Goal: Transaction & Acquisition: Purchase product/service

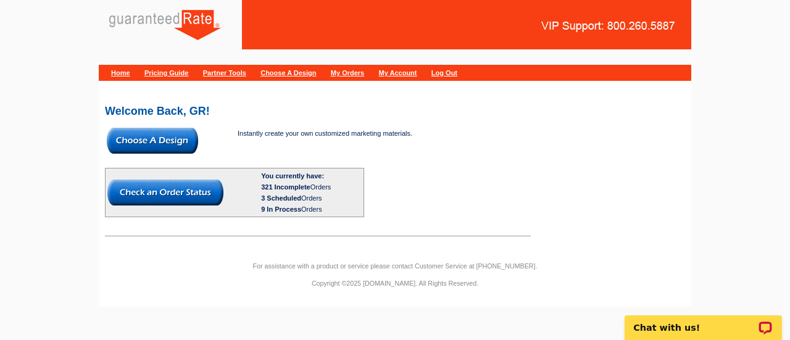
click at [136, 153] on img at bounding box center [152, 141] width 91 height 26
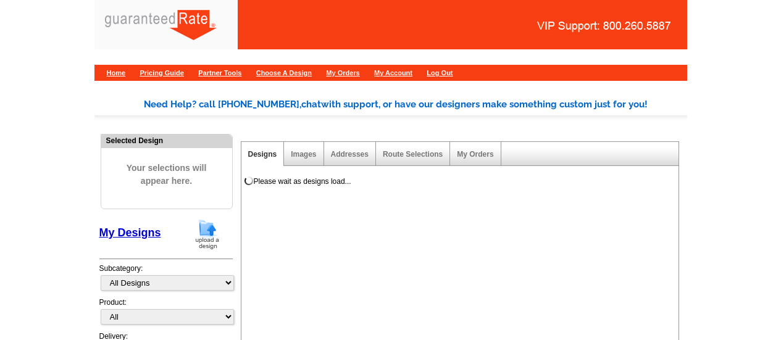
click at [200, 219] on img at bounding box center [207, 234] width 32 height 31
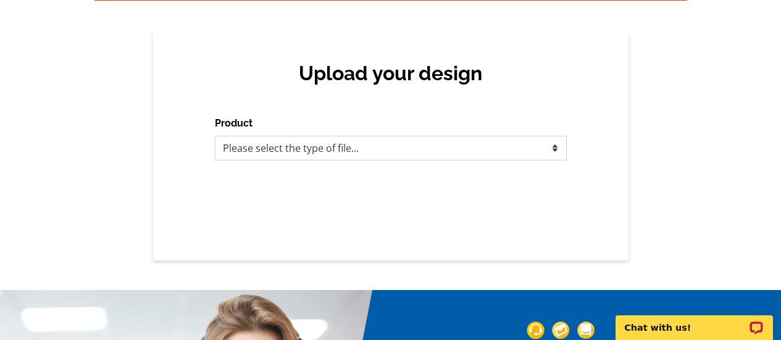
click at [392, 149] on select "Please select the type of file... Postcards Calendars Business Cards Letters an…" at bounding box center [391, 148] width 352 height 25
select select "1"
click at [215, 136] on select "Please select the type of file... Postcards Calendars Business Cards Letters an…" at bounding box center [391, 148] width 352 height 25
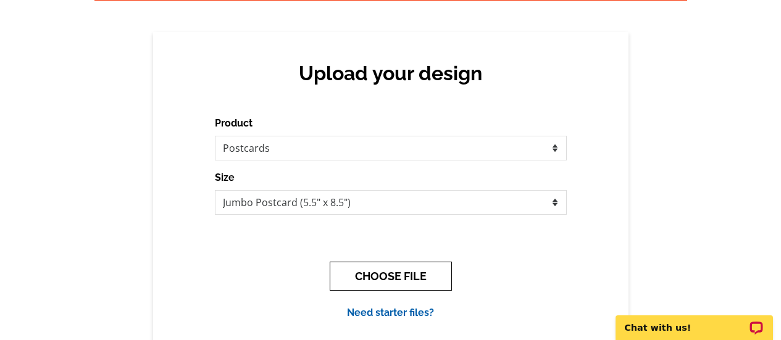
click at [390, 264] on button "CHOOSE FILE" at bounding box center [391, 276] width 122 height 29
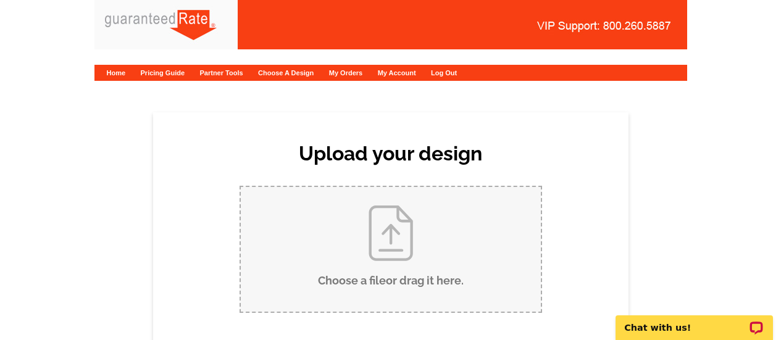
click at [390, 264] on input "Choose a file or drag it here ." at bounding box center [391, 249] width 300 height 125
type input "C:\fakepath\Just Sold-8 Mattison Ave.pdf"
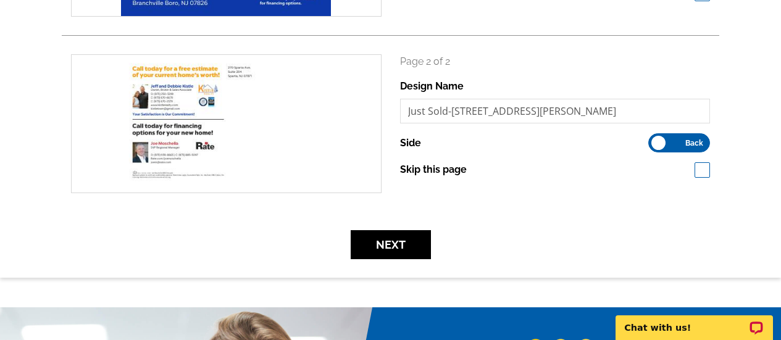
scroll to position [327, 0]
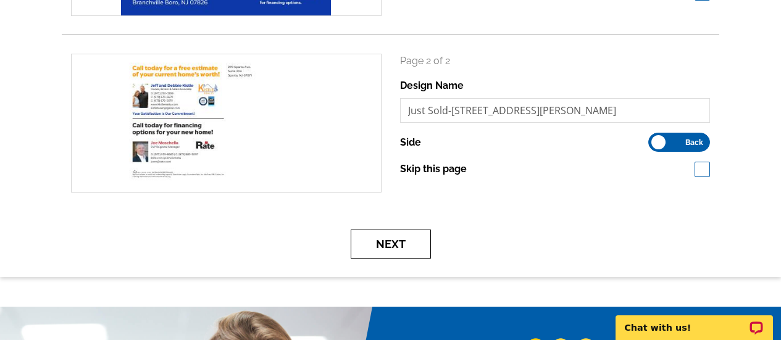
click at [391, 245] on button "Next" at bounding box center [391, 244] width 80 height 29
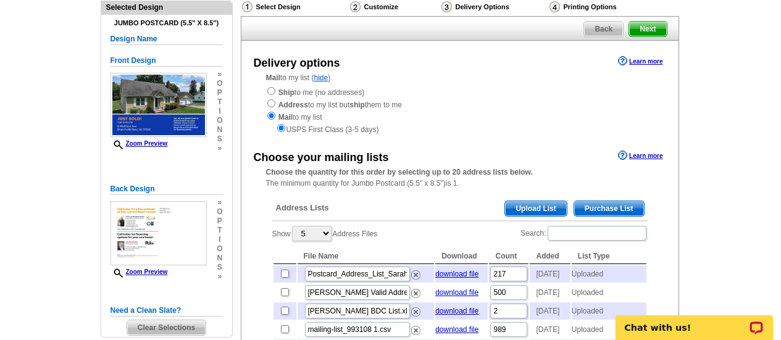
scroll to position [98, 0]
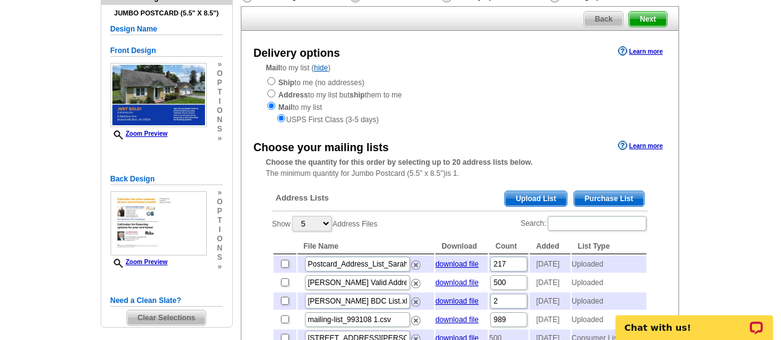
click at [598, 193] on span "Purchase List" at bounding box center [609, 198] width 70 height 15
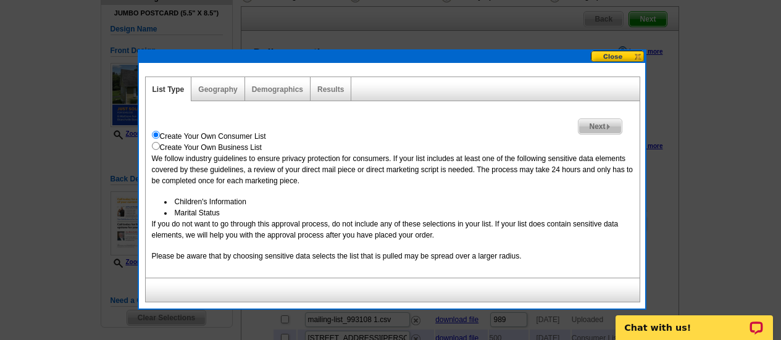
click at [594, 128] on span "Next" at bounding box center [599, 126] width 43 height 15
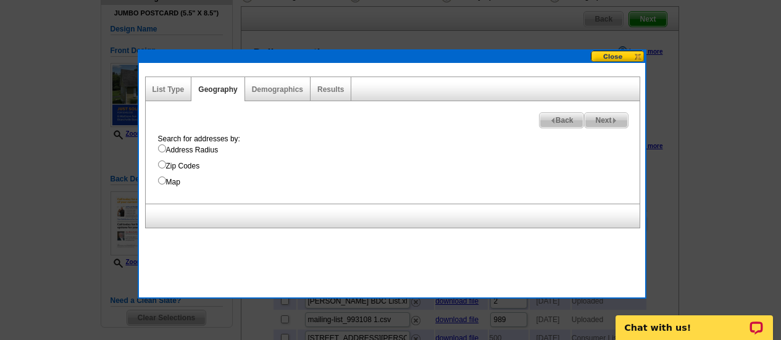
click at [159, 146] on input "Address Radius" at bounding box center [162, 148] width 8 height 8
radio input "true"
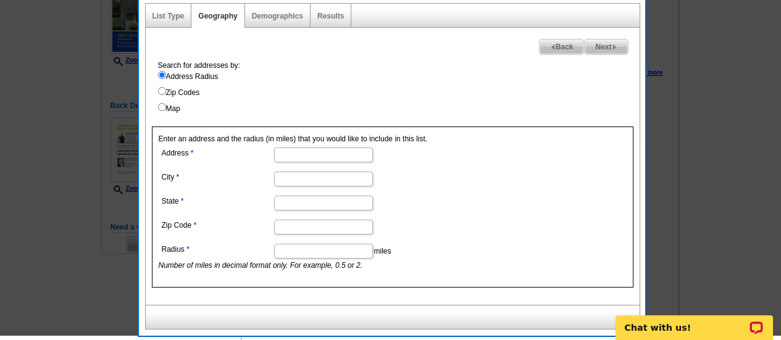
scroll to position [170, 0]
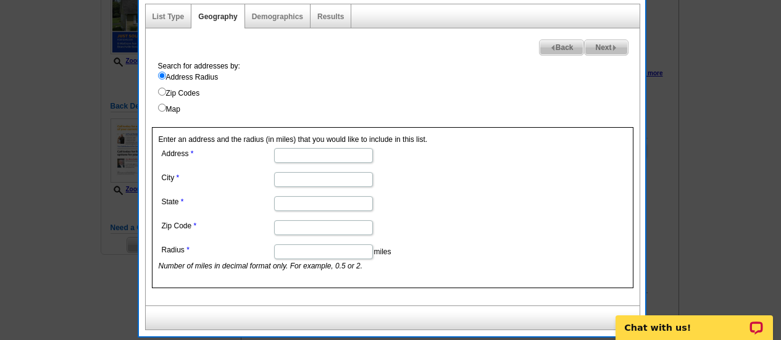
click at [296, 152] on input "Address" at bounding box center [323, 155] width 99 height 15
paste input "8 Mattison Ave Branchville Boro, NJ 07826"
type input "8 Mattison Ave Branchville Boro, NJ 07826"
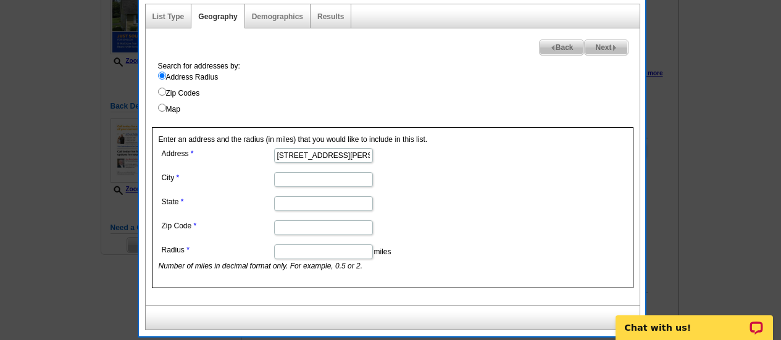
click at [296, 180] on input "City" at bounding box center [323, 179] width 99 height 15
paste input "8 Mattison Ave Branchville Boro, NJ 07826"
type input "8 Mattison Ave Branchville Boro, NJ 07826"
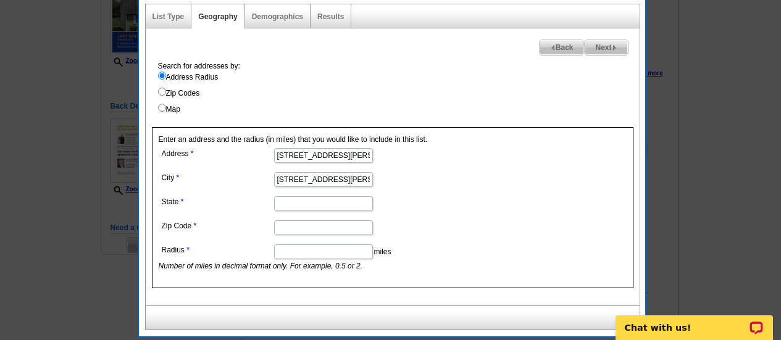
click at [291, 205] on input "State" at bounding box center [323, 203] width 99 height 15
paste input "8 Mattison Ave Branchville Boro, NJ 07826"
type input "8 Mattison Ave Branchville Boro, NJ 07826"
click at [308, 223] on input "Zip Code" at bounding box center [323, 227] width 99 height 15
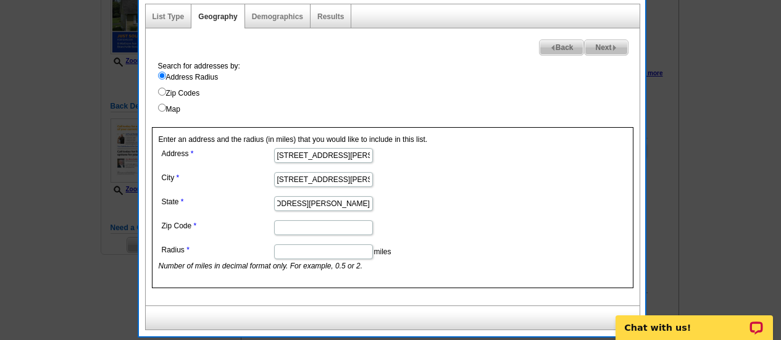
scroll to position [0, 0]
paste input "8 Mattison Ave Branchville Boro, NJ 07826"
type input "8 Mattison Ave Branchville Boro, NJ 07826"
drag, startPoint x: 325, startPoint y: 156, endPoint x: 525, endPoint y: 207, distance: 207.2
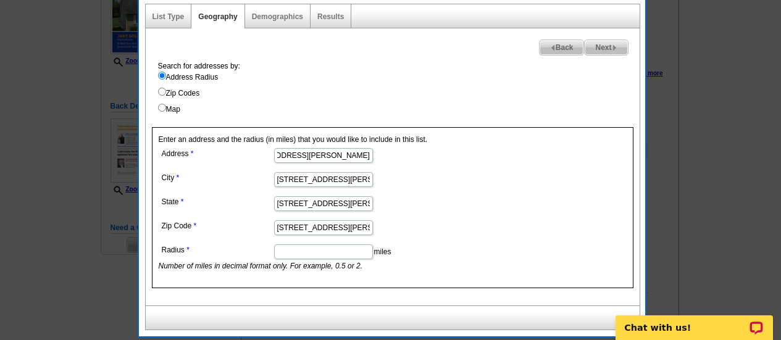
click at [525, 207] on form "Address 8 Mattison Ave Branchville Boro, NJ 07826 City 8 Mattison Ave Branchvil…" at bounding box center [393, 208] width 468 height 127
type input "8 Mattison Ave"
drag, startPoint x: 328, startPoint y: 180, endPoint x: 191, endPoint y: 210, distance: 140.3
click at [191, 210] on dl "Address 8 Mattison Ave City 8 Mattison Ave Branchville Boro, NJ 07826 State 8 M…" at bounding box center [323, 208] width 328 height 127
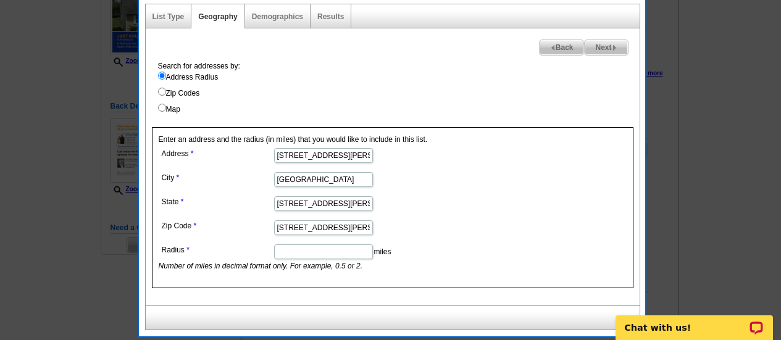
drag, startPoint x: 330, startPoint y: 177, endPoint x: 467, endPoint y: 188, distance: 136.8
click at [467, 188] on dd "Branchville Boro, NJ 07826" at bounding box center [323, 178] width 328 height 19
type input "Branchville Boro"
drag, startPoint x: 365, startPoint y: 205, endPoint x: 165, endPoint y: 208, distance: 200.0
click at [165, 208] on dd "8 Mattison Ave Branchville Boro, NJ 07826" at bounding box center [323, 202] width 328 height 19
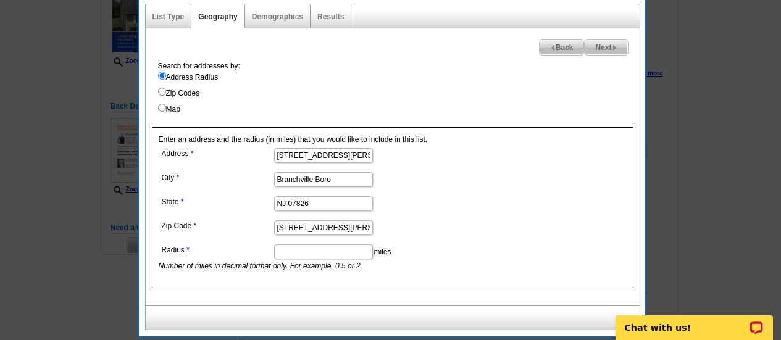
drag, startPoint x: 288, startPoint y: 203, endPoint x: 452, endPoint y: 240, distance: 167.6
click at [452, 240] on dl "Address 8 Mattison Ave City Branchville Boro State NJ 07826 Zip Code 8 Mattison…" at bounding box center [323, 208] width 328 height 127
type input "NJ"
click at [285, 227] on input "8 Mattison Ave Branchville Boro, NJ 07826" at bounding box center [323, 227] width 99 height 15
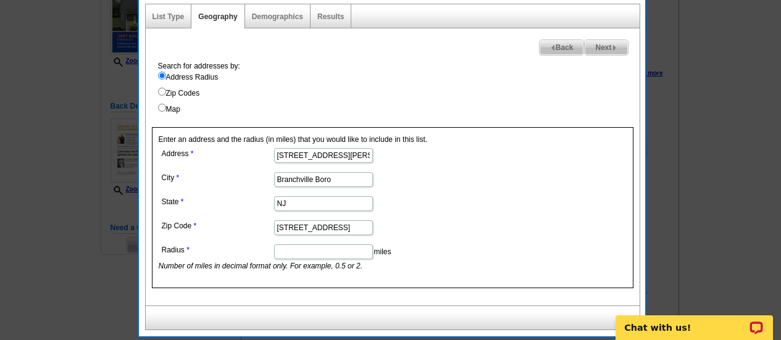
drag, startPoint x: 364, startPoint y: 228, endPoint x: 207, endPoint y: 270, distance: 162.2
click at [207, 270] on dl "Address 8 Mattison Ave City Branchville Boro State NJ Zip Code 8 Ave Branchvill…" at bounding box center [323, 208] width 328 height 127
type input "07826"
click at [305, 255] on input "Radius" at bounding box center [323, 251] width 99 height 15
type input "1"
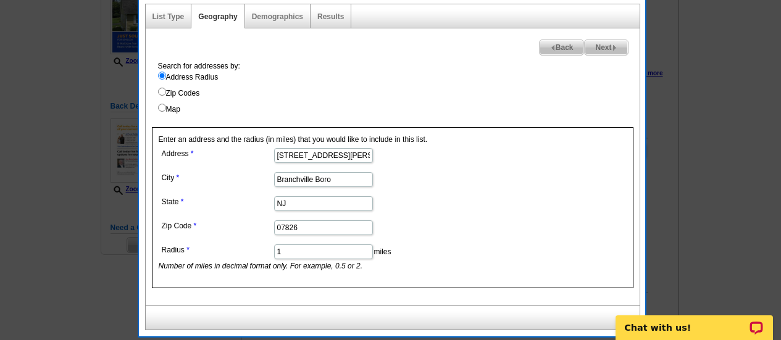
click at [417, 246] on dd "1 miles Number of miles in decimal format only. For example, 0.5 or 2." at bounding box center [323, 256] width 328 height 30
click at [329, 18] on link "Results" at bounding box center [330, 16] width 27 height 9
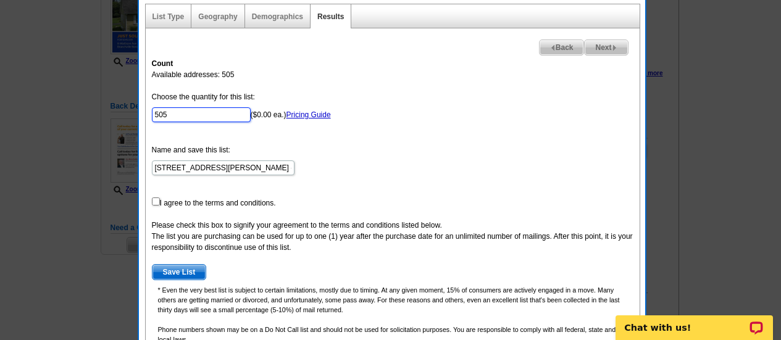
click at [172, 116] on input "505" at bounding box center [201, 114] width 99 height 15
type input "500"
click at [412, 186] on form "Choose the quantity for this list: 500 ($0.00 ea.) Pricing Guide Name and save …" at bounding box center [393, 185] width 482 height 189
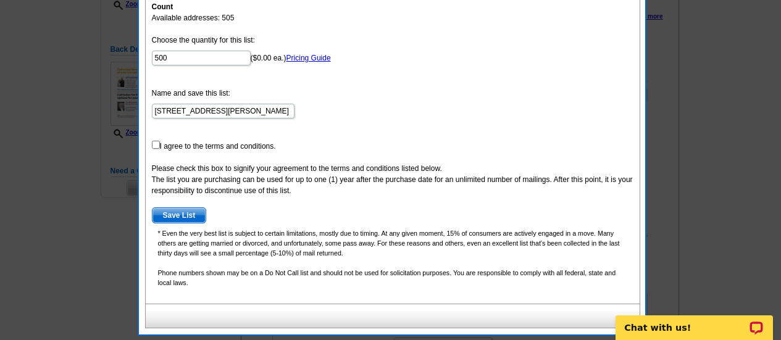
scroll to position [228, 0]
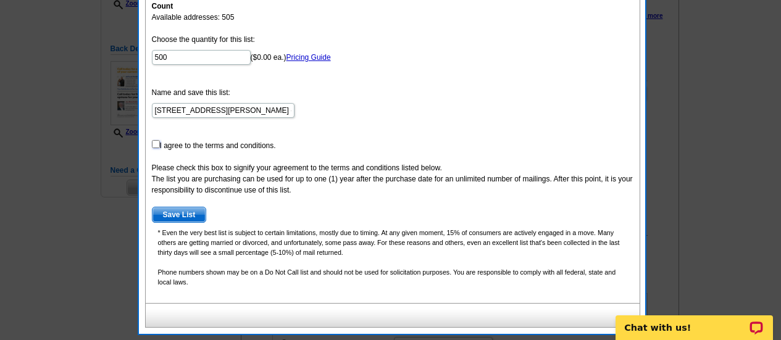
click at [154, 142] on input "checkbox" at bounding box center [156, 144] width 8 height 8
checkbox input "true"
click at [181, 215] on span "Save List" at bounding box center [179, 214] width 54 height 15
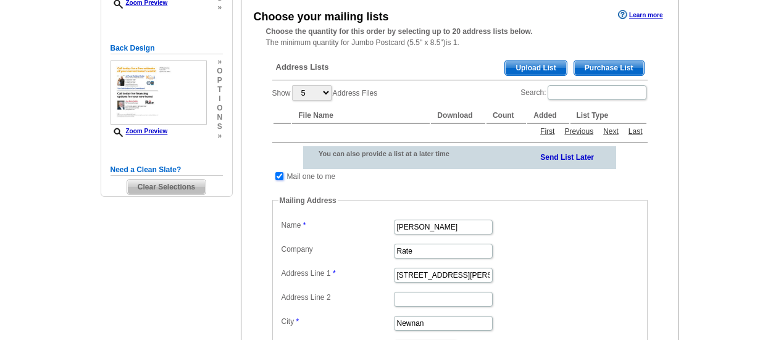
click at [280, 178] on input "checkbox" at bounding box center [279, 176] width 8 height 8
checkbox input "false"
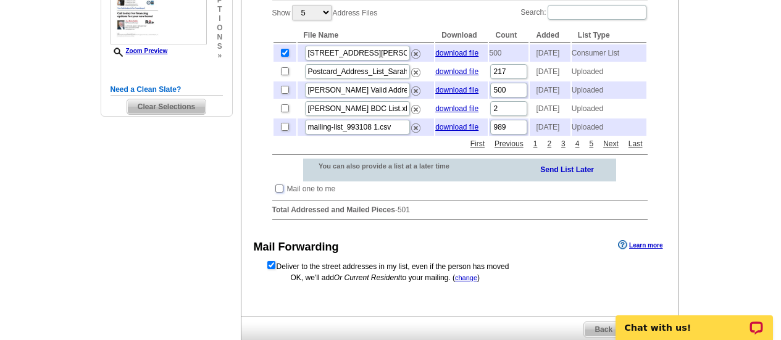
scroll to position [448, 0]
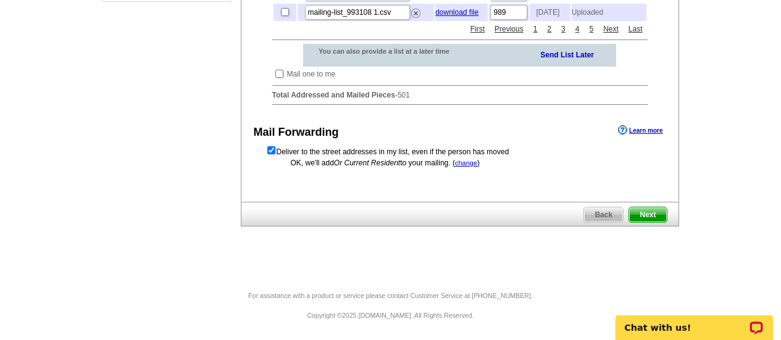
click at [656, 209] on span "Next" at bounding box center [647, 214] width 37 height 15
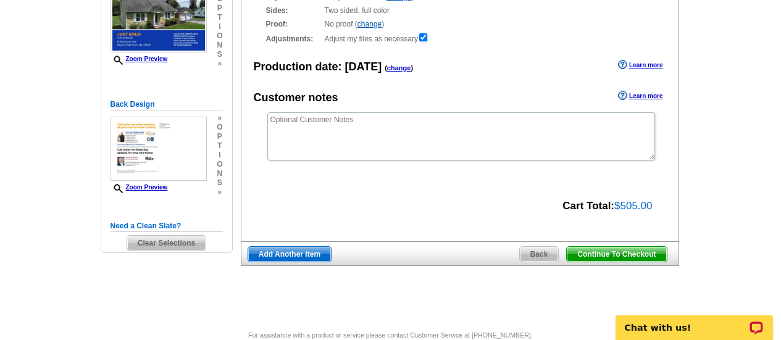
scroll to position [212, 0]
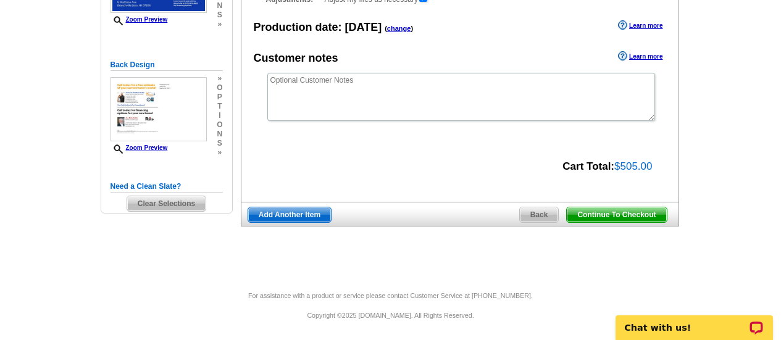
click at [620, 214] on span "Continue To Checkout" at bounding box center [616, 214] width 99 height 15
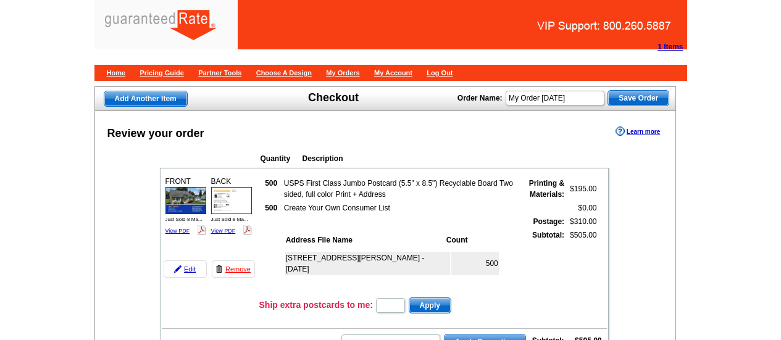
scroll to position [30, 0]
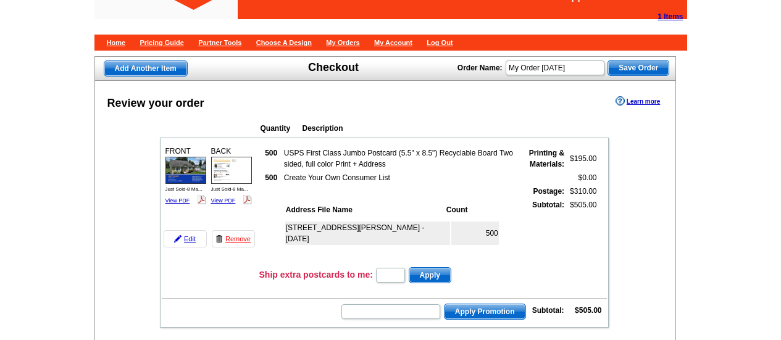
click at [286, 204] on th "Address File Name" at bounding box center [364, 210] width 159 height 12
click at [279, 199] on td at bounding box center [272, 231] width 22 height 64
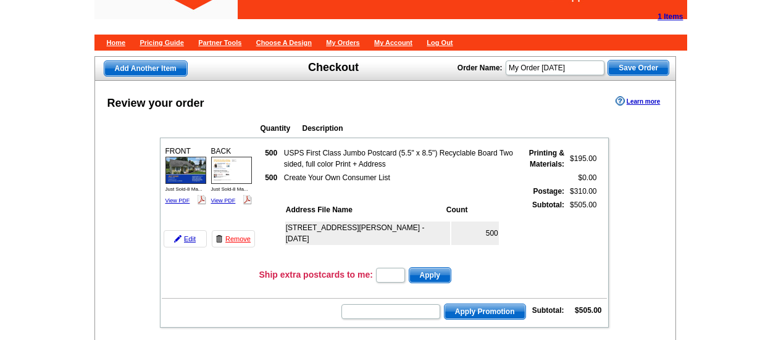
scroll to position [315, 0]
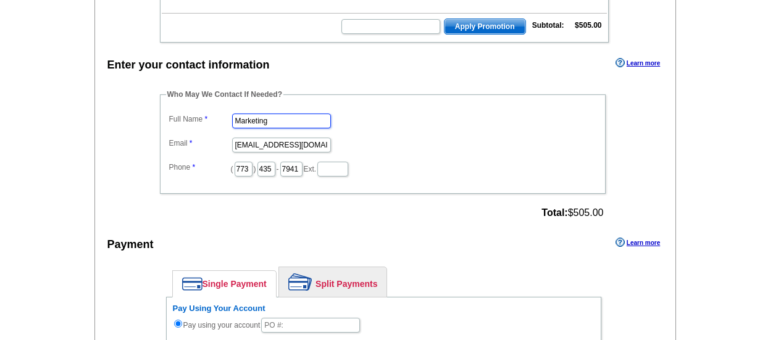
click at [278, 124] on input "Marketing" at bounding box center [281, 121] width 99 height 15
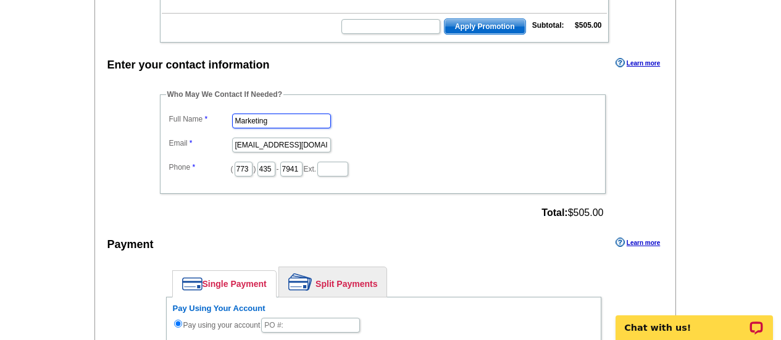
scroll to position [0, 0]
type input "[PERSON_NAME]"
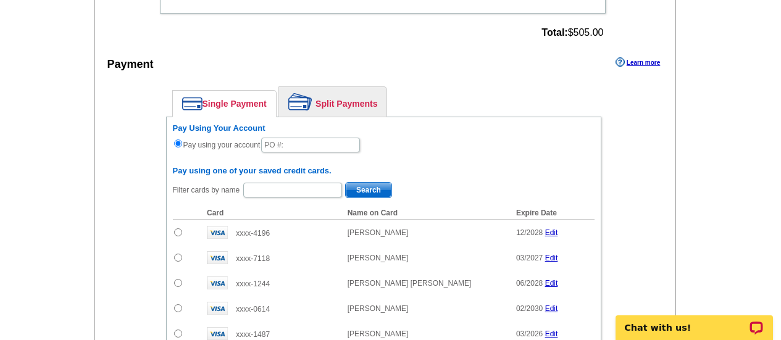
scroll to position [497, 0]
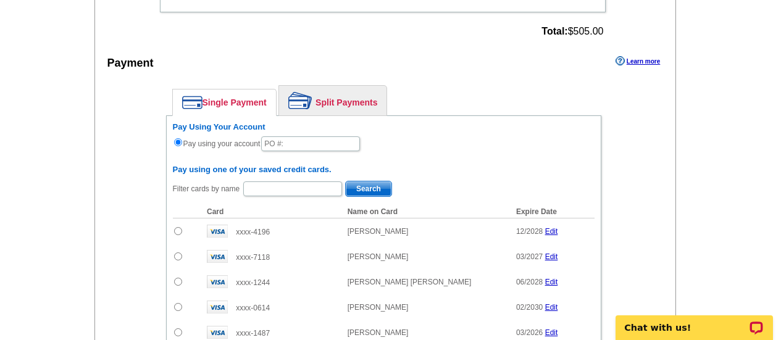
click at [353, 101] on link "Split Payments" at bounding box center [332, 101] width 107 height 30
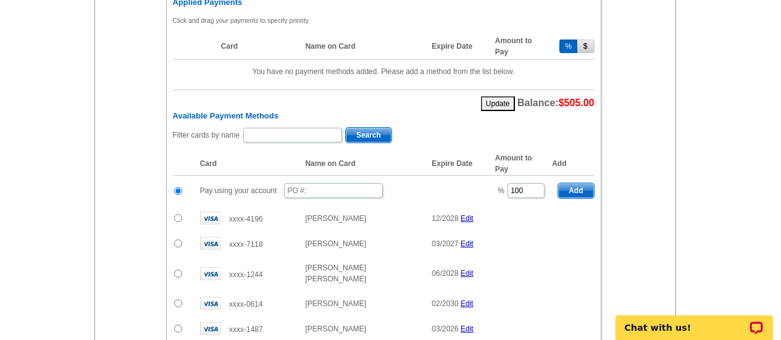
scroll to position [628, 0]
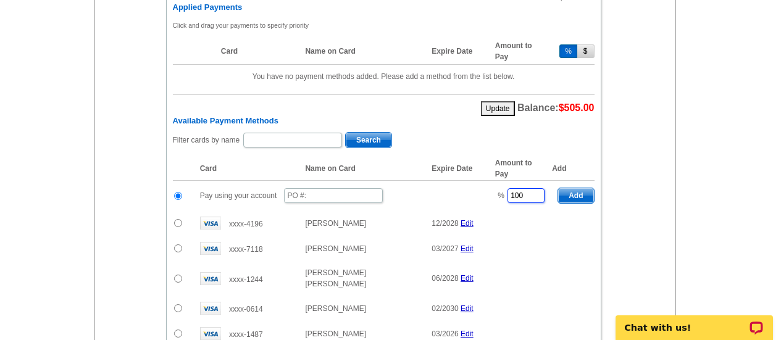
drag, startPoint x: 519, startPoint y: 198, endPoint x: 466, endPoint y: 203, distance: 53.3
click at [466, 203] on tr "Pay using your account % 100 Add" at bounding box center [384, 196] width 422 height 30
type input "50"
click at [344, 197] on input "text" at bounding box center [333, 195] width 99 height 15
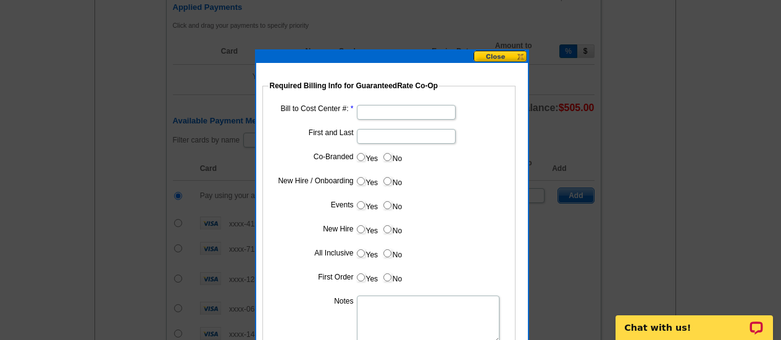
type input "08252025_1057_SW1"
click at [402, 119] on input "Bill to Cost Center #:" at bounding box center [406, 112] width 99 height 15
type input "1766"
click at [401, 133] on input "First and Last" at bounding box center [406, 136] width 99 height 15
type input "[PERSON_NAME]"
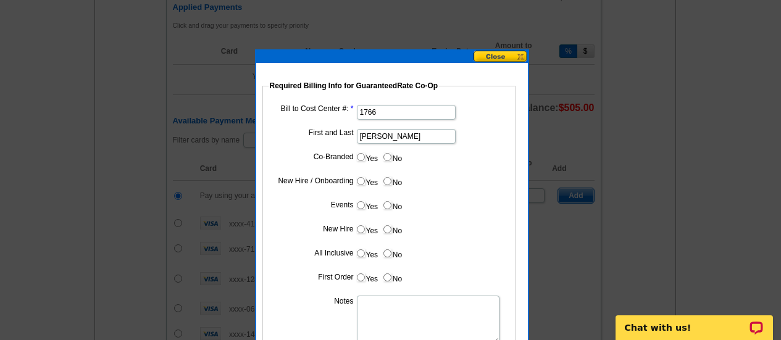
click at [359, 157] on input "Yes" at bounding box center [361, 157] width 8 height 8
radio input "true"
click at [366, 189] on input "Cost paid by cobrand" at bounding box center [406, 184] width 99 height 15
type input "50"
click at [387, 209] on label "No" at bounding box center [392, 205] width 20 height 14
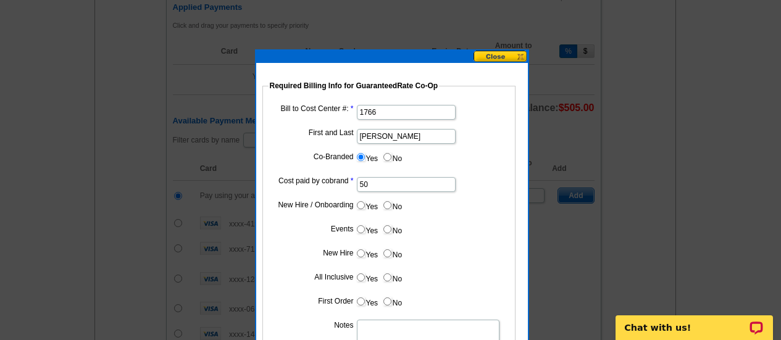
click at [387, 209] on input "No" at bounding box center [387, 205] width 8 height 8
radio input "true"
click at [386, 227] on input "No" at bounding box center [387, 229] width 8 height 8
radio input "true"
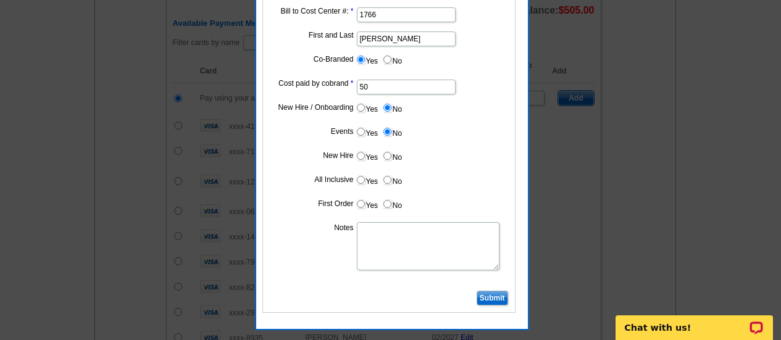
click at [385, 154] on input "No" at bounding box center [387, 156] width 8 height 8
radio input "true"
click at [386, 181] on input "No" at bounding box center [387, 180] width 8 height 8
radio input "true"
click at [388, 203] on input "No" at bounding box center [387, 204] width 8 height 8
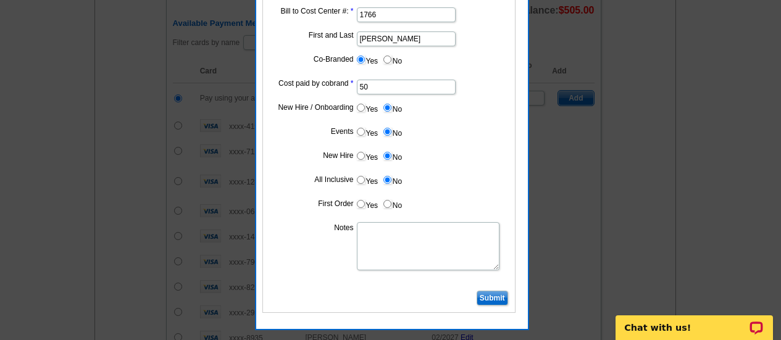
radio input "true"
click at [392, 220] on dl "Bill to Cost Center #: 1766 First and Last [PERSON_NAME] Co-Branded Yes No Cost…" at bounding box center [389, 145] width 241 height 283
click at [390, 232] on textarea "Notes" at bounding box center [428, 246] width 143 height 48
type textarea "B"
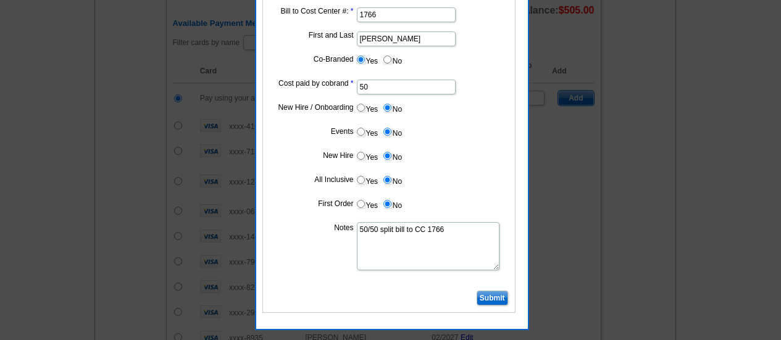
type textarea "50/50 split bill to CC 1766"
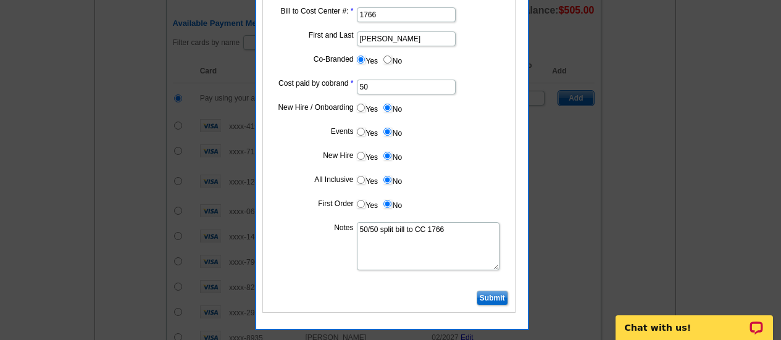
click at [492, 296] on input "Submit" at bounding box center [492, 298] width 31 height 15
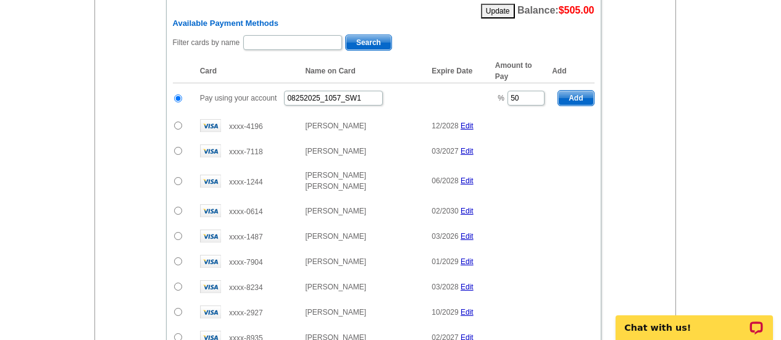
scroll to position [696, 0]
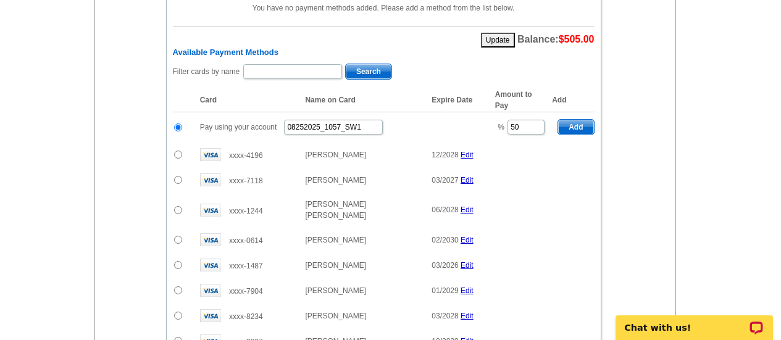
click at [575, 130] on span "Add" at bounding box center [575, 127] width 35 height 15
type input "100"
radio input "false"
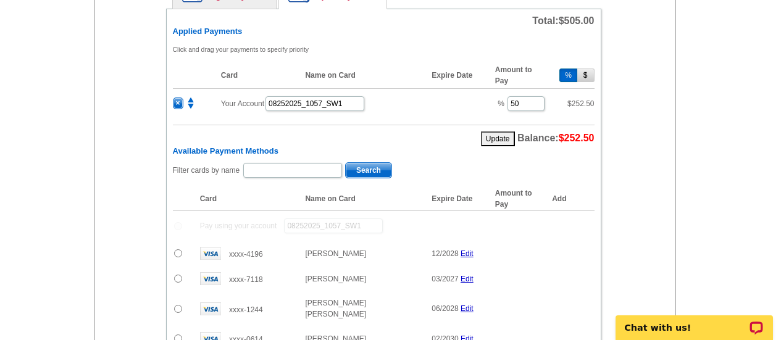
scroll to position [599, 0]
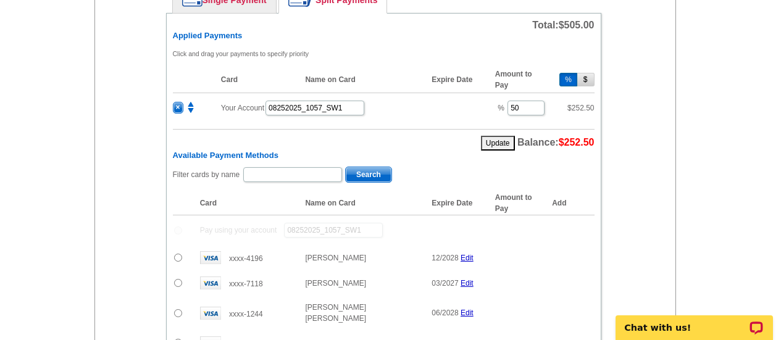
click at [315, 167] on div "Filter cards by name Search" at bounding box center [384, 175] width 422 height 19
click at [309, 176] on input "text" at bounding box center [292, 174] width 99 height 15
type input "[PERSON_NAME]"
click at [350, 176] on span "Search" at bounding box center [369, 174] width 46 height 15
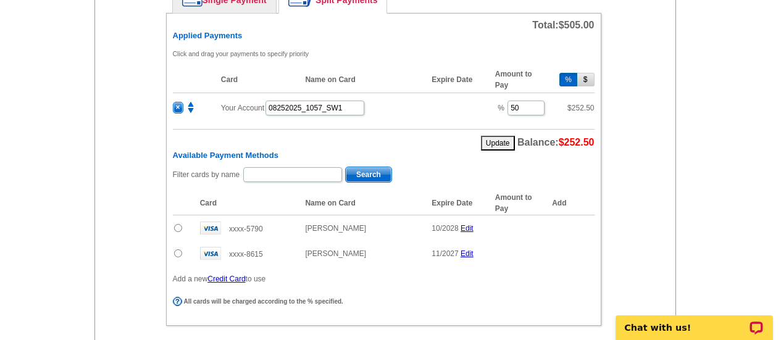
click at [373, 144] on div "Update Balance: $252.50" at bounding box center [384, 140] width 422 height 22
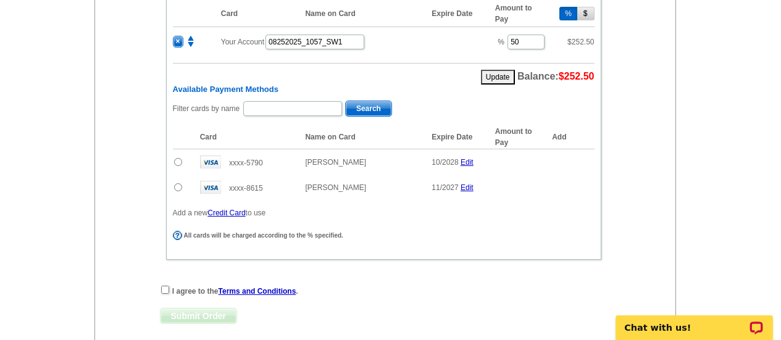
scroll to position [667, 0]
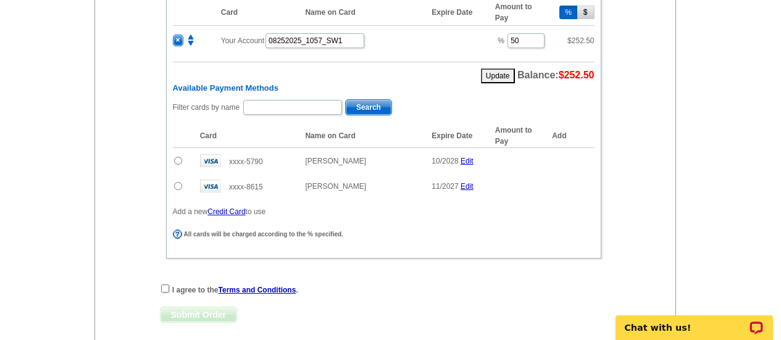
click at [177, 162] on input "radio" at bounding box center [178, 161] width 8 height 8
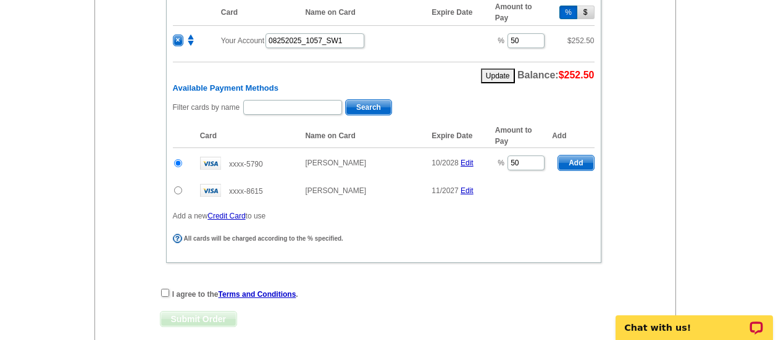
click at [568, 165] on span "Add" at bounding box center [575, 163] width 35 height 15
radio input "false"
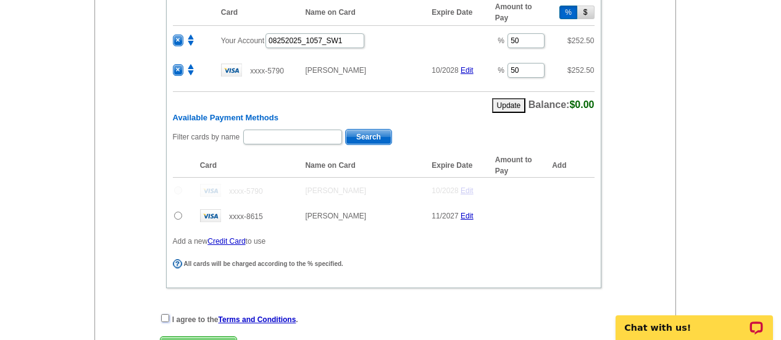
click at [165, 320] on input "checkbox" at bounding box center [165, 318] width 8 height 8
checkbox input "true"
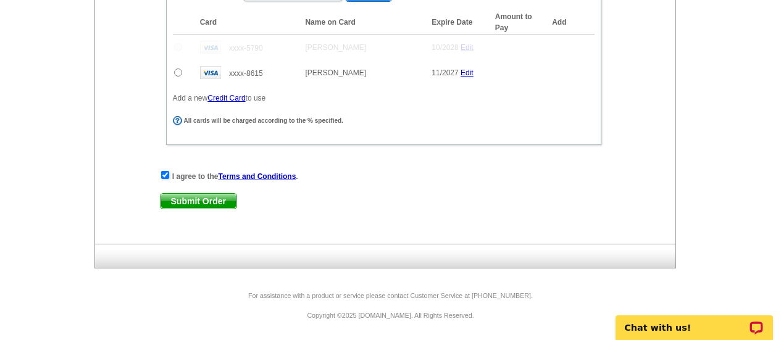
click at [214, 206] on span "Submit Order" at bounding box center [199, 201] width 76 height 15
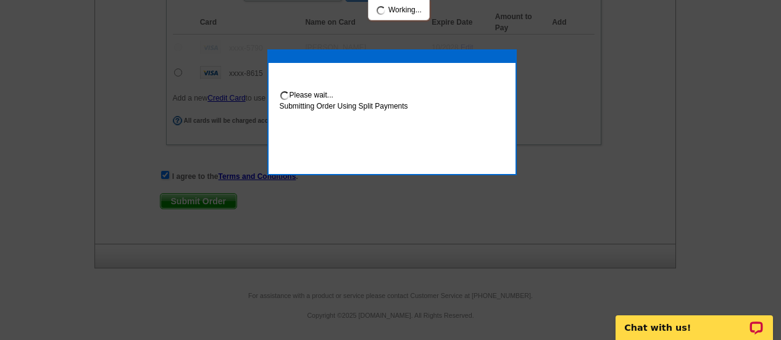
scroll to position [872, 0]
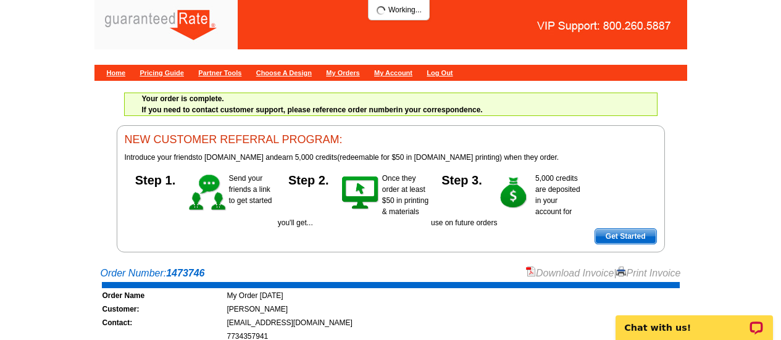
click at [536, 277] on link "Download Invoice" at bounding box center [570, 273] width 88 height 10
